Goal: Navigation & Orientation: Find specific page/section

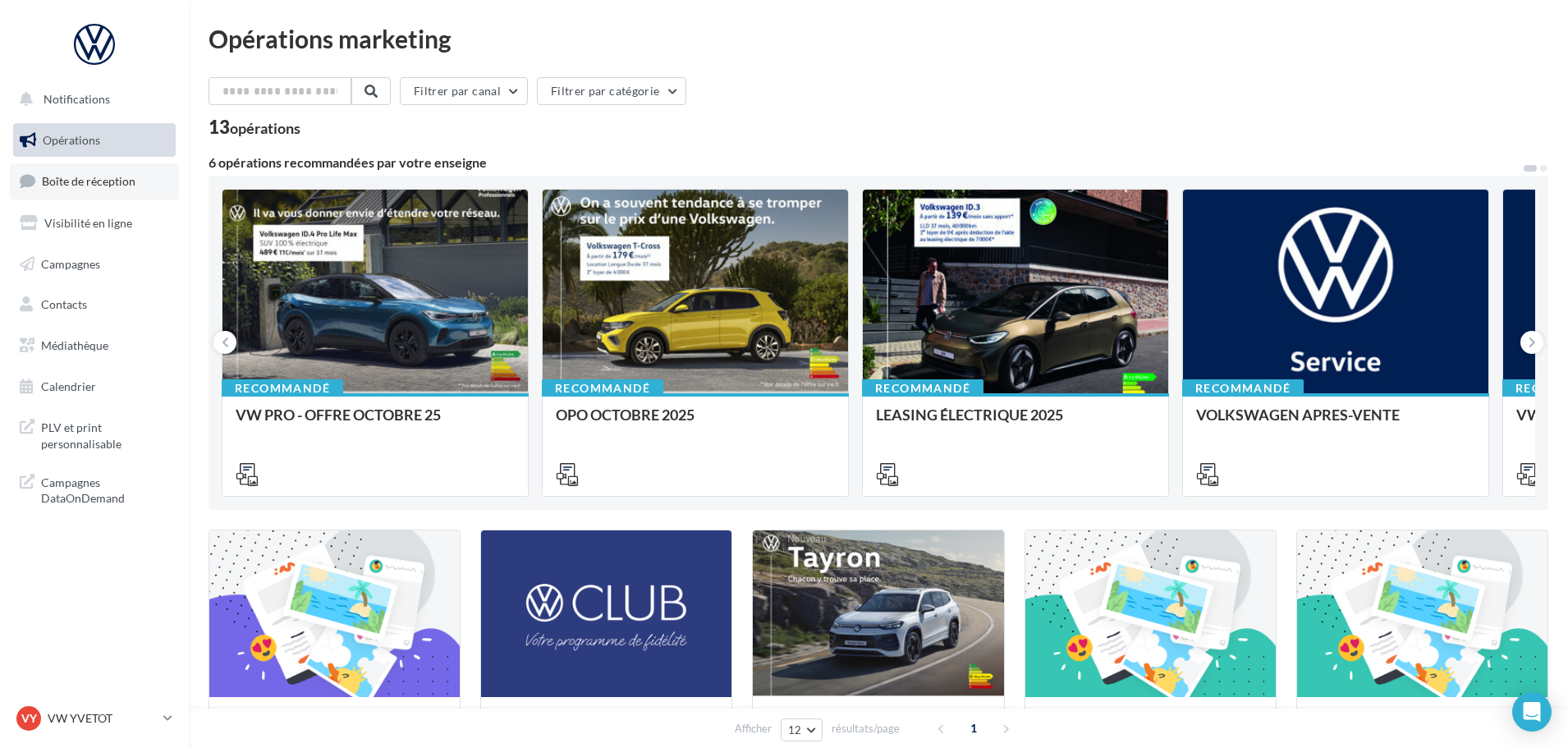
click at [105, 181] on span "Boîte de réception" at bounding box center [89, 180] width 94 height 14
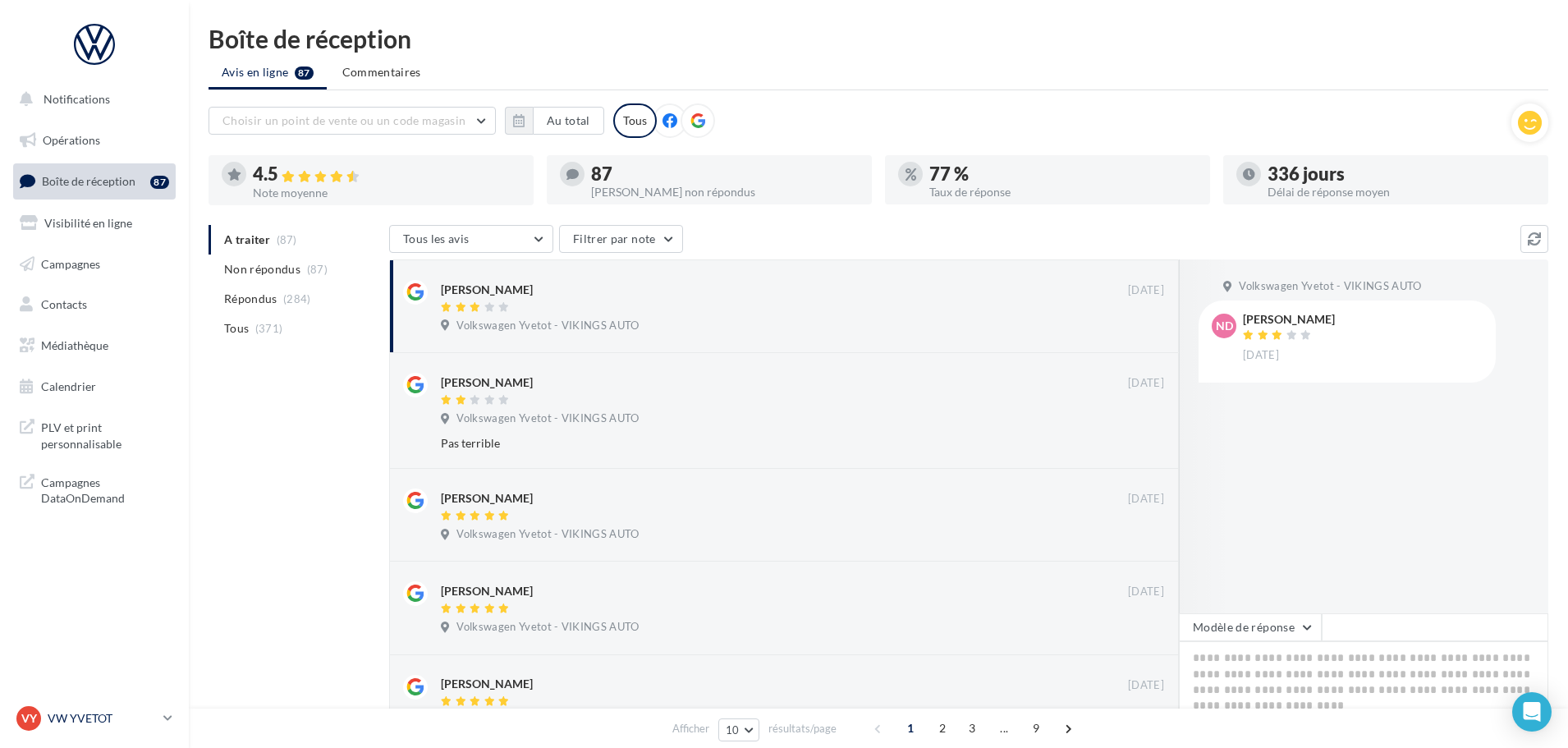
click at [88, 710] on p "VW YVETOT" at bounding box center [103, 718] width 109 height 17
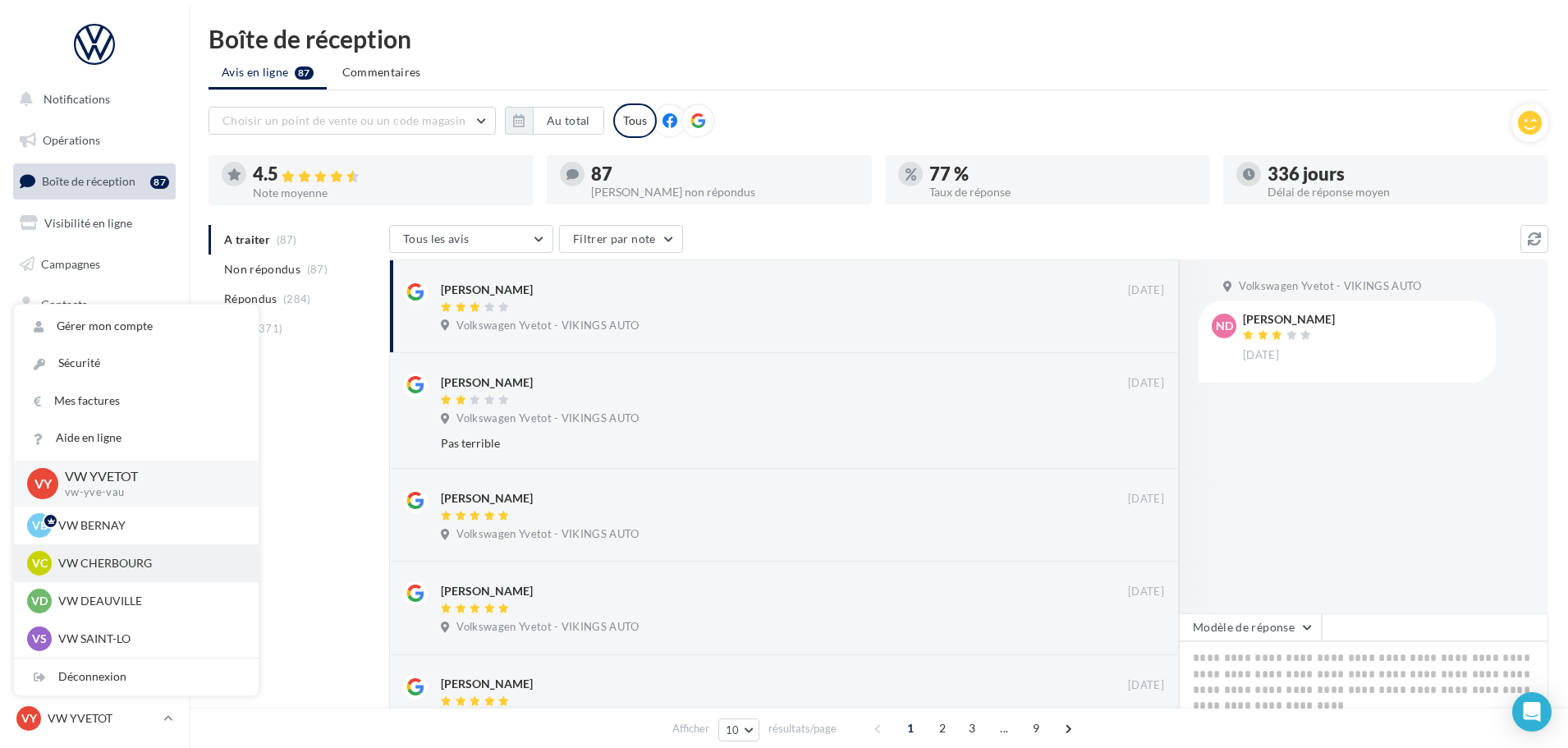
click at [107, 566] on p "VW CHERBOURG" at bounding box center [148, 563] width 180 height 17
